Goal: Transaction & Acquisition: Purchase product/service

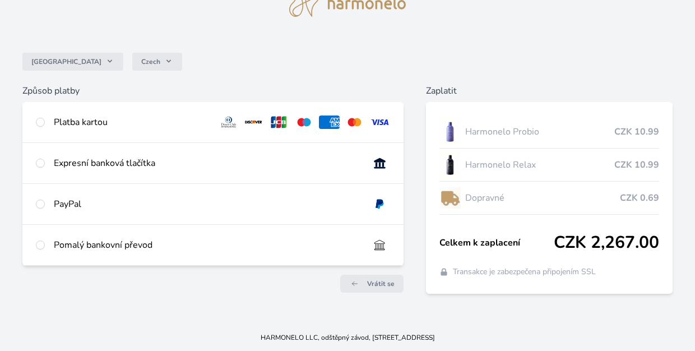
scroll to position [56, 0]
click at [106, 124] on div "Platba kartou" at bounding box center [132, 122] width 156 height 13
radio input "true"
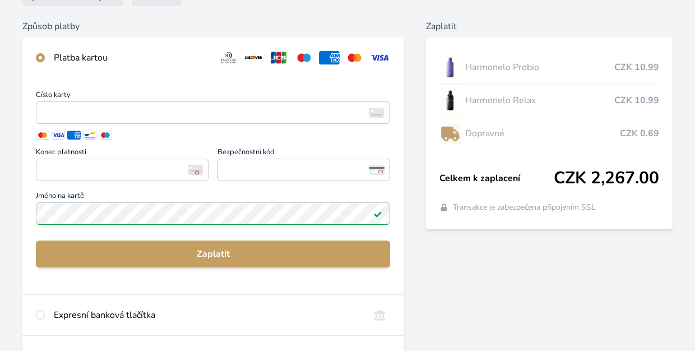
scroll to position [121, 0]
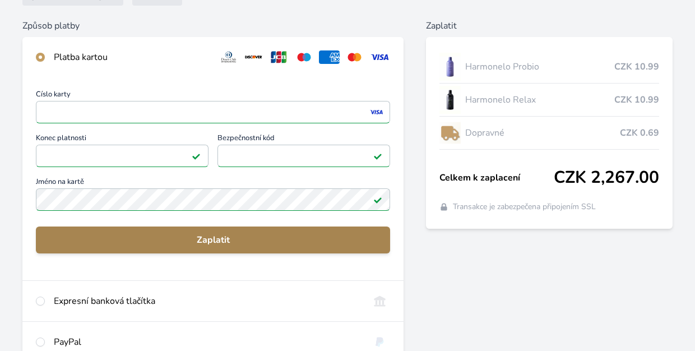
click at [210, 233] on span "Zaplatit" at bounding box center [213, 239] width 336 height 13
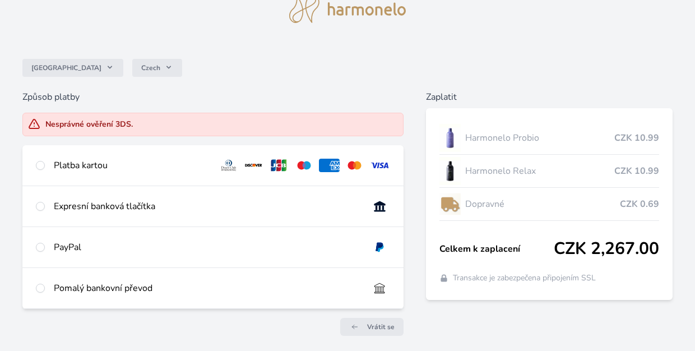
scroll to position [51, 0]
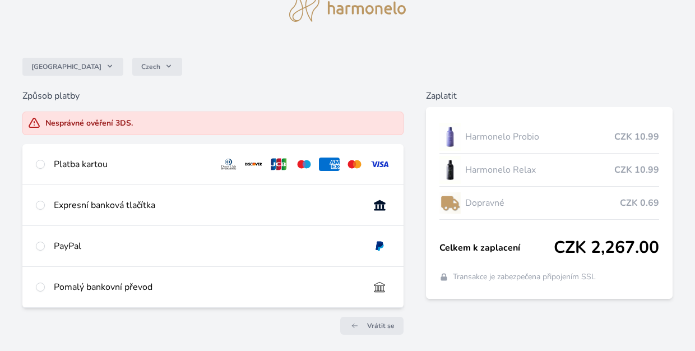
click at [91, 167] on div "Platba kartou" at bounding box center [132, 164] width 156 height 13
radio input "true"
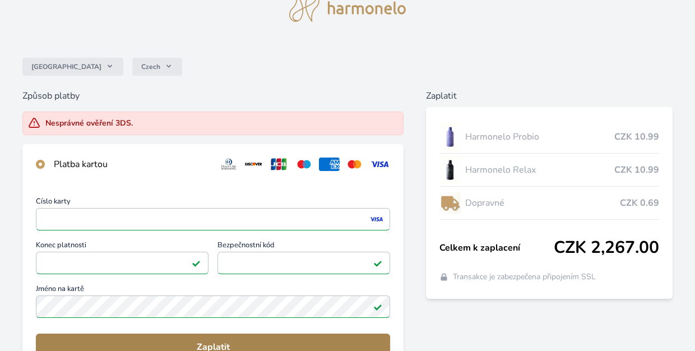
click at [232, 343] on span "Zaplatit" at bounding box center [213, 346] width 336 height 13
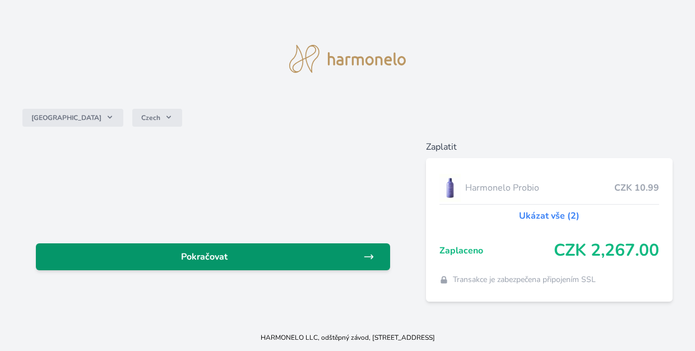
click at [246, 253] on span "Pokračovat" at bounding box center [204, 256] width 318 height 13
